Goal: Information Seeking & Learning: Learn about a topic

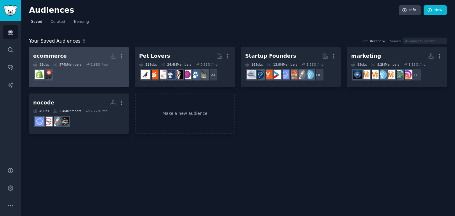
click at [114, 67] on dd at bounding box center [79, 75] width 92 height 17
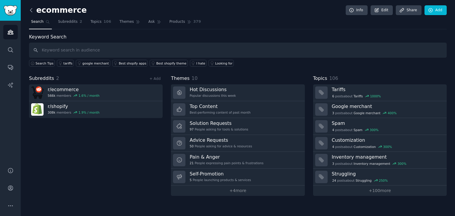
click at [31, 8] on icon at bounding box center [31, 10] width 6 height 6
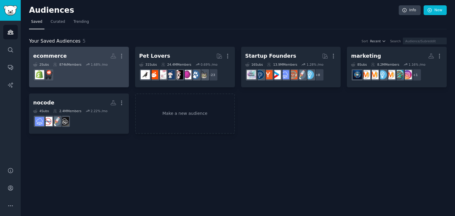
click at [82, 73] on dd at bounding box center [79, 75] width 92 height 17
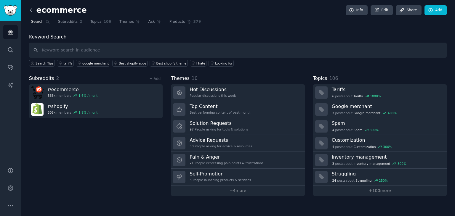
click at [32, 11] on icon at bounding box center [31, 10] width 6 height 6
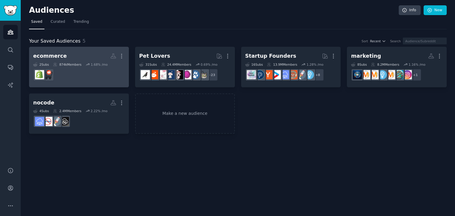
click at [125, 56] on link "ecommerce Custom Audience More 2 Sub s 874k Members 1.68 % /mo" at bounding box center [79, 67] width 100 height 41
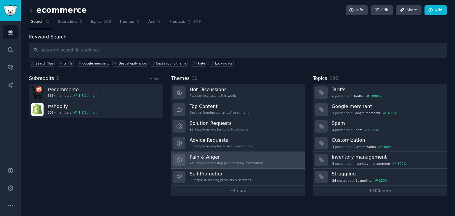
click at [247, 157] on h3 "Pain & Anger" at bounding box center [227, 157] width 74 height 6
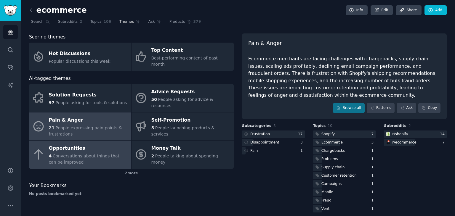
click at [87, 153] on div "4 Conversations about things that can be improved" at bounding box center [88, 159] width 79 height 12
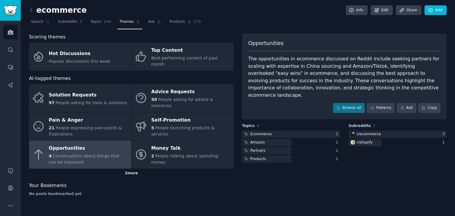
click at [129, 169] on div "2 more" at bounding box center [131, 173] width 205 height 9
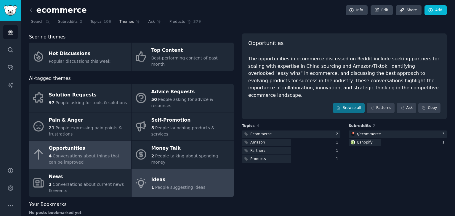
click at [149, 171] on link "Ideas 1 People suggesting ideas" at bounding box center [183, 183] width 102 height 28
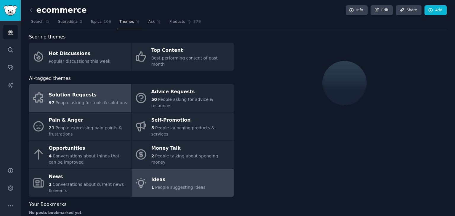
click at [102, 90] on div "Solution Requests" at bounding box center [88, 94] width 78 height 9
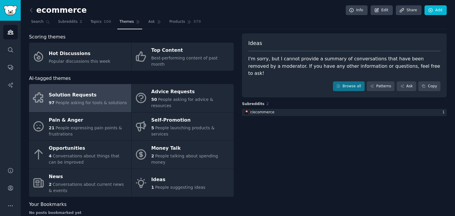
click at [102, 90] on div "Solution Requests" at bounding box center [88, 94] width 78 height 9
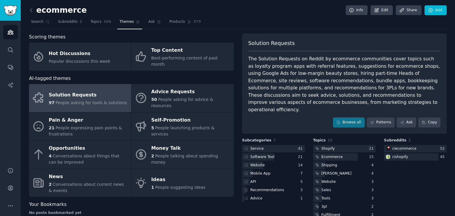
click at [28, 10] on div "ecommerce Info Edit Share Add Search Subreddits 2 Topics 106 Themes Ask Product…" at bounding box center [238, 118] width 435 height 237
click at [31, 10] on icon at bounding box center [31, 10] width 6 height 6
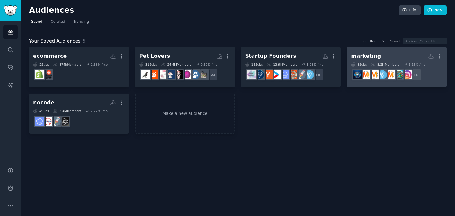
click at [374, 55] on div "marketing" at bounding box center [366, 55] width 30 height 7
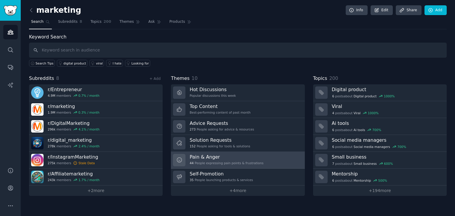
click at [216, 158] on h3 "Pain & Anger" at bounding box center [227, 157] width 74 height 6
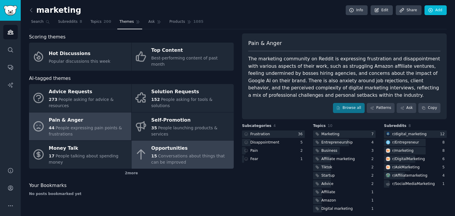
click at [162, 144] on div "Opportunities" at bounding box center [190, 148] width 79 height 9
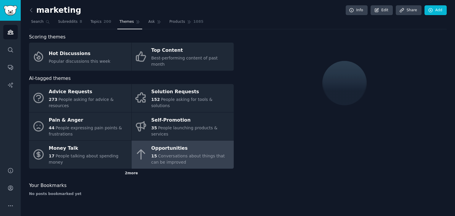
click at [134, 169] on div "2 more" at bounding box center [131, 173] width 205 height 9
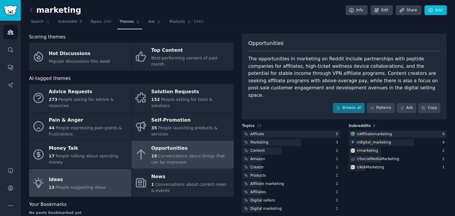
click at [120, 169] on link "Ideas 13 People suggesting ideas" at bounding box center [80, 183] width 102 height 28
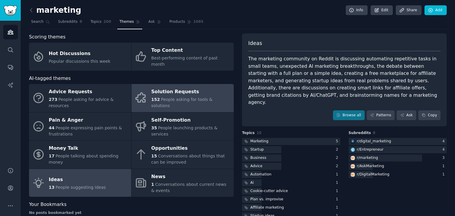
click at [167, 97] on span "People asking for tools & solutions" at bounding box center [181, 102] width 61 height 11
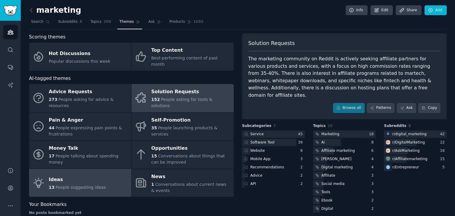
click at [70, 175] on div "Ideas" at bounding box center [77, 179] width 57 height 9
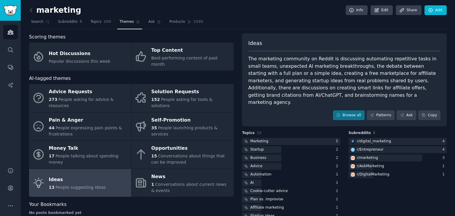
click at [273, 72] on div "The marketing community on Reddit is discussing automating repetitive tasks in …" at bounding box center [344, 80] width 192 height 51
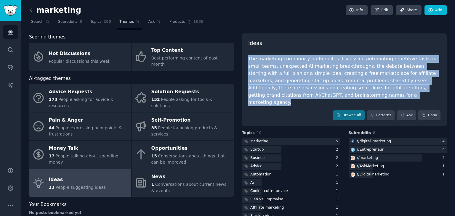
click at [273, 72] on div "The marketing community on Reddit is discussing automating repetitive tasks in …" at bounding box center [344, 80] width 192 height 51
copy div "The marketing community on Reddit is discussing automating repetitive tasks in …"
